Goal: Task Accomplishment & Management: Complete application form

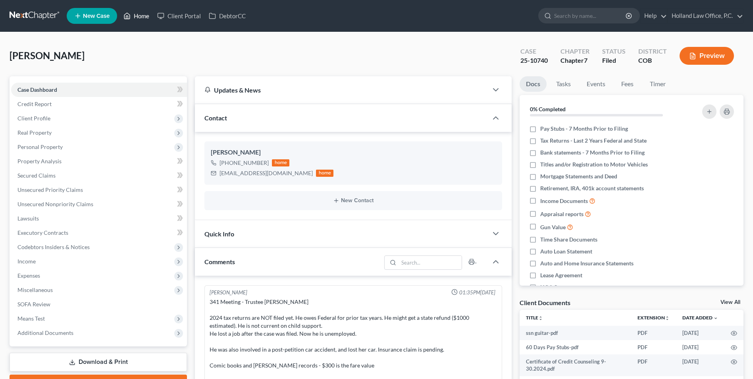
click at [145, 16] on link "Home" at bounding box center [136, 16] width 34 height 14
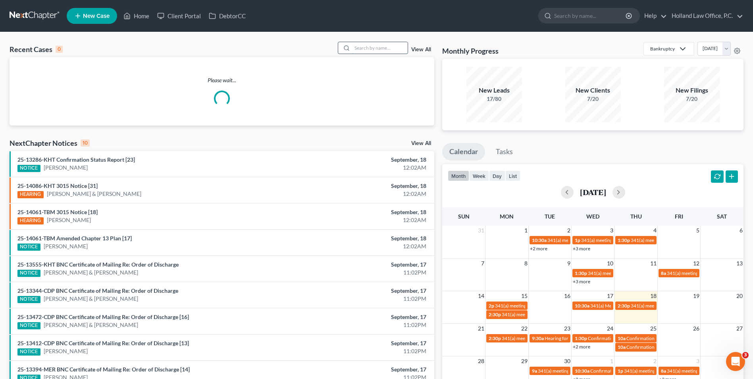
click at [381, 54] on input "search" at bounding box center [380, 48] width 56 height 12
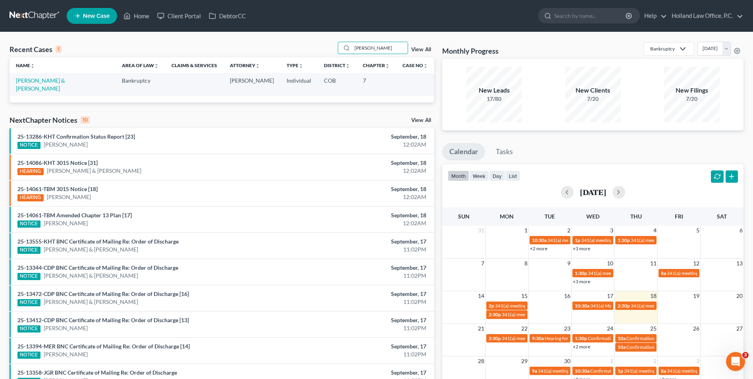
type input "[PERSON_NAME]"
click at [33, 77] on td "[PERSON_NAME] & [PERSON_NAME]" at bounding box center [63, 84] width 106 height 23
click at [34, 81] on link "[PERSON_NAME] & [PERSON_NAME]" at bounding box center [40, 84] width 49 height 15
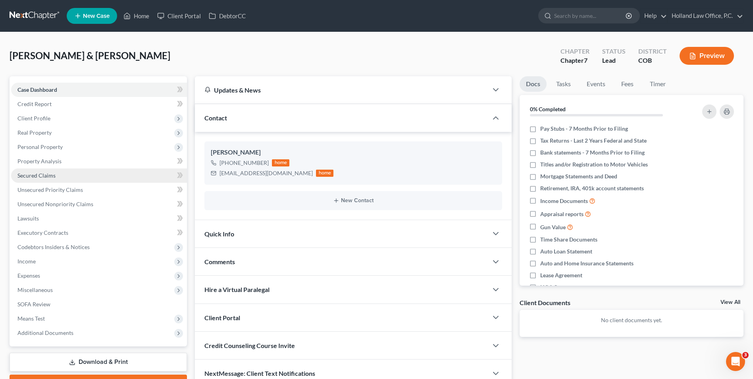
click at [43, 172] on span "Secured Claims" at bounding box center [36, 175] width 38 height 7
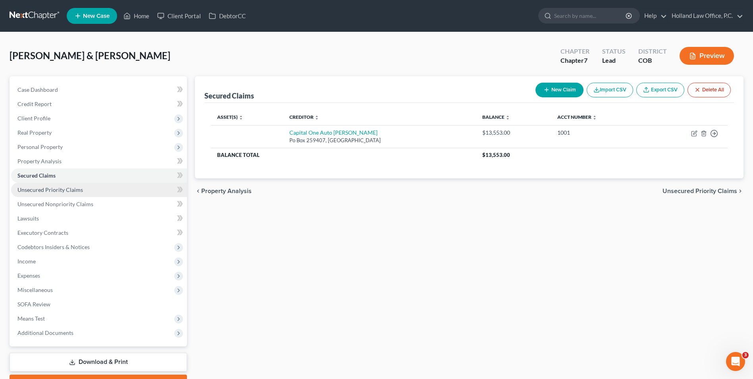
click at [31, 187] on span "Unsecured Priority Claims" at bounding box center [49, 189] width 65 height 7
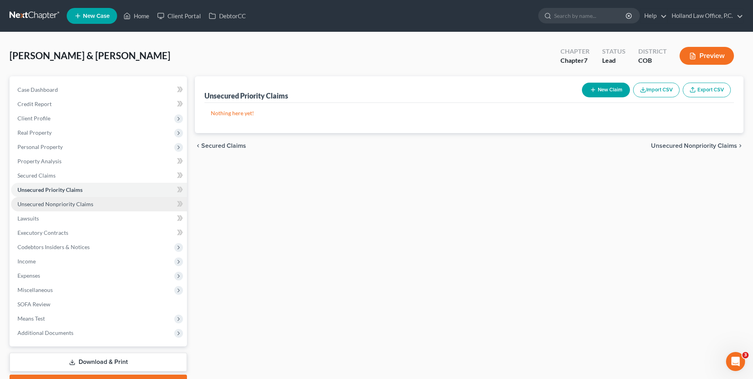
click at [33, 204] on span "Unsecured Nonpriority Claims" at bounding box center [55, 203] width 76 height 7
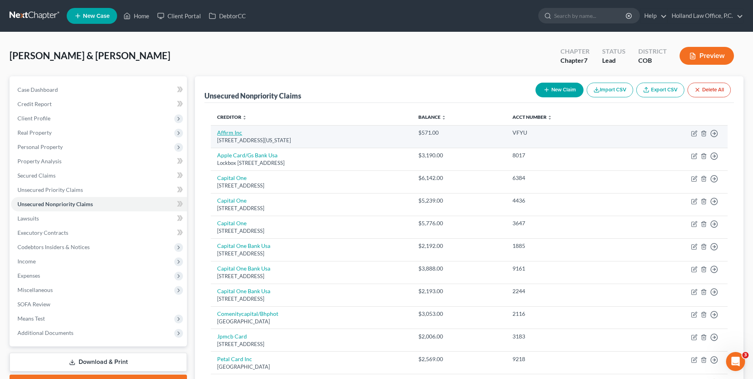
click at [228, 134] on link "Affirm Inc" at bounding box center [229, 132] width 25 height 7
select select "4"
select select "0"
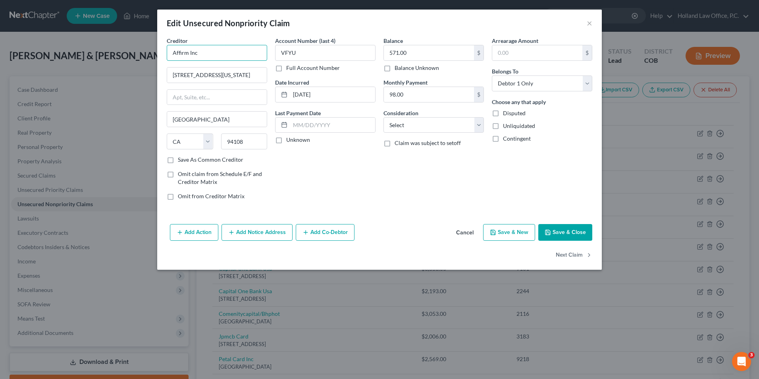
drag, startPoint x: 158, startPoint y: 51, endPoint x: 107, endPoint y: 49, distance: 50.8
click at [110, 50] on div "Edit Unsecured Nonpriority Claim × Creditor * Affirm Inc [STREET_ADDRESS][US_ST…" at bounding box center [379, 189] width 759 height 379
click at [196, 67] on div "Affirm Inc - Customer" at bounding box center [214, 67] width 83 height 8
type input "Affirm Inc - Customer"
type input "PO Box 201209"
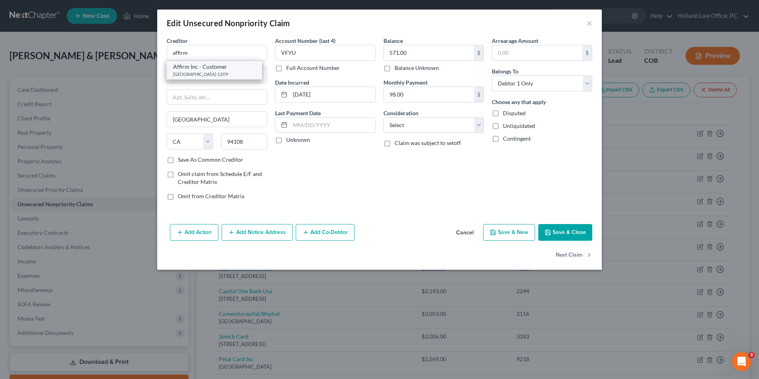
type input "[GEOGRAPHIC_DATA]"
select select "45"
type input "75320-1209"
click at [567, 232] on button "Save & Close" at bounding box center [565, 232] width 54 height 17
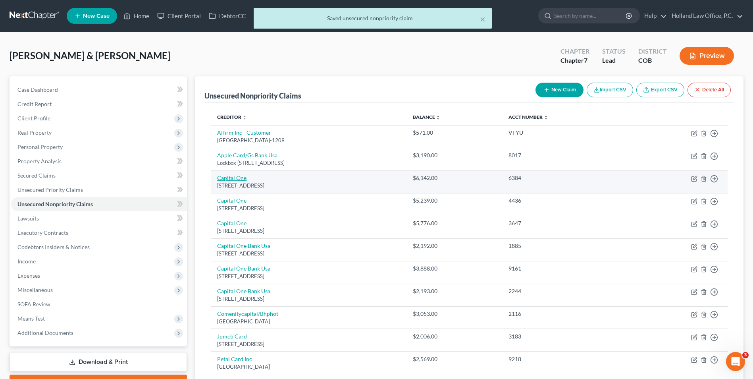
click at [242, 175] on link "Capital One" at bounding box center [231, 177] width 29 height 7
select select "46"
select select "2"
select select "0"
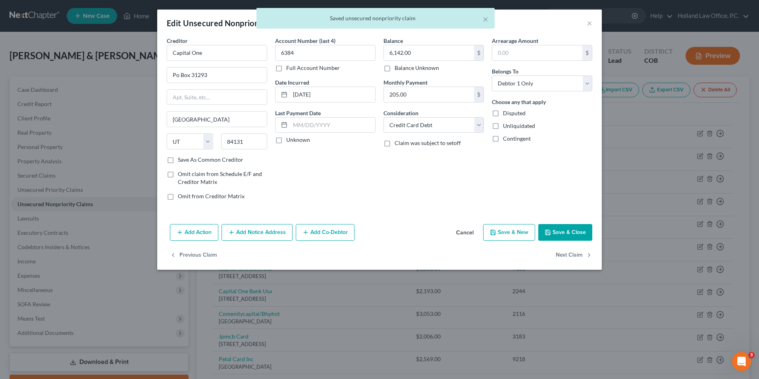
click at [576, 240] on button "Save & Close" at bounding box center [565, 232] width 54 height 17
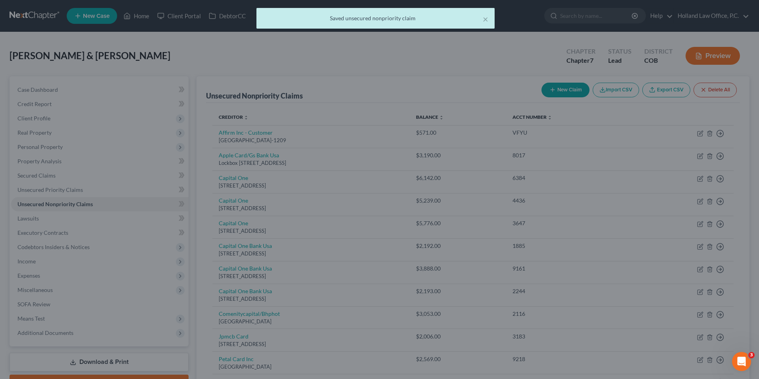
type input "0"
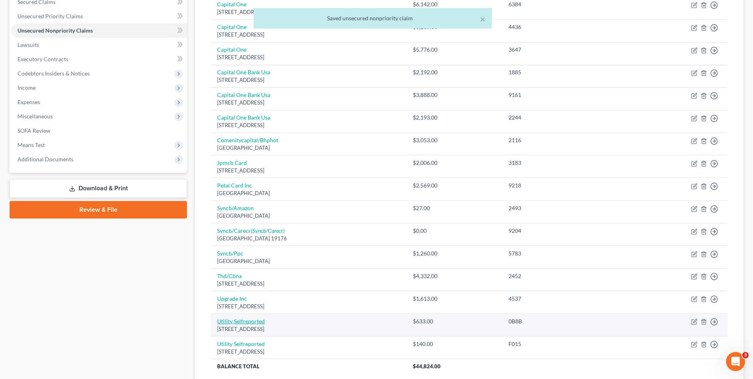
scroll to position [198, 0]
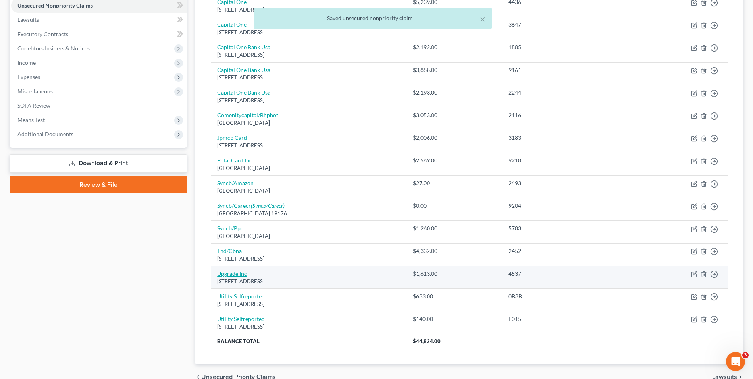
click at [237, 273] on link "Upgrade Inc" at bounding box center [232, 273] width 30 height 7
select select "4"
select select "1"
select select "0"
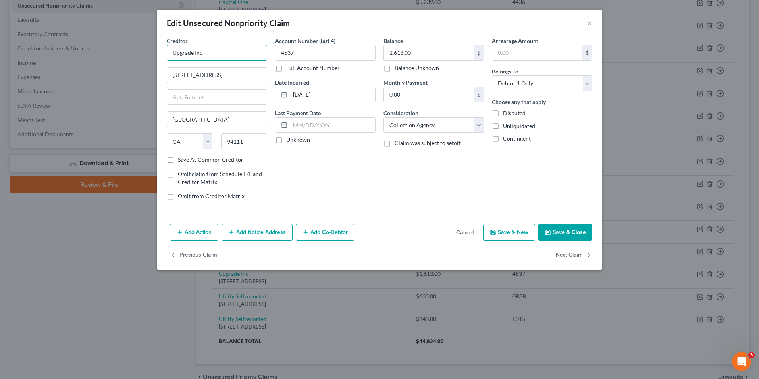
drag, startPoint x: 206, startPoint y: 53, endPoint x: 54, endPoint y: 33, distance: 153.4
click at [58, 36] on div "Edit Unsecured Nonpriority Claim × Creditor * Upgrade Inc [STREET_ADDRESS] Fl […" at bounding box center [379, 189] width 759 height 379
type input "upgrade"
click at [468, 232] on button "Cancel" at bounding box center [465, 233] width 30 height 16
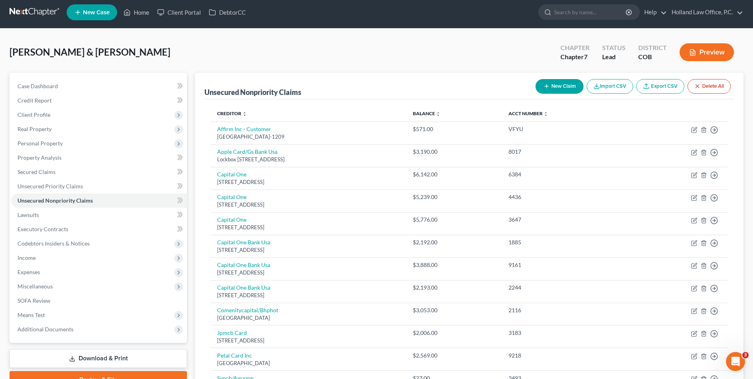
scroll to position [0, 0]
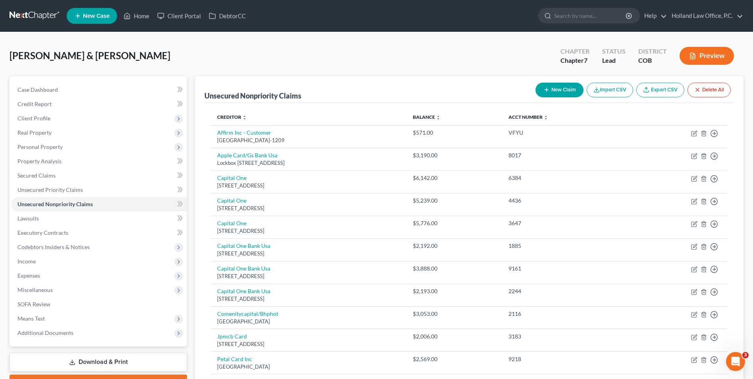
click at [132, 23] on ul "New Case Home Client Portal DebtorCC - No Result - See all results Or Press Ent…" at bounding box center [405, 16] width 677 height 21
click at [136, 20] on link "Home" at bounding box center [136, 16] width 34 height 14
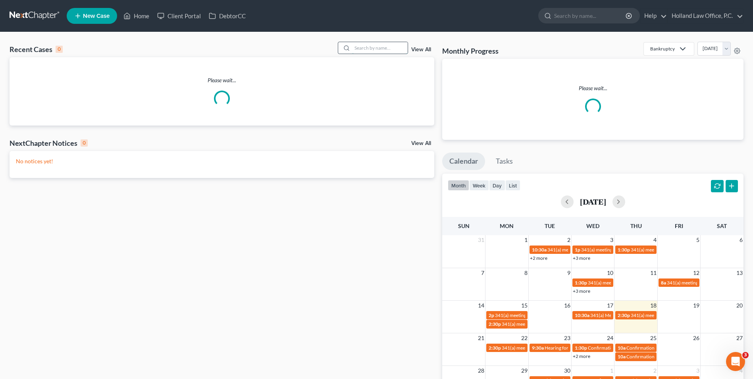
click at [373, 50] on input "search" at bounding box center [380, 48] width 56 height 12
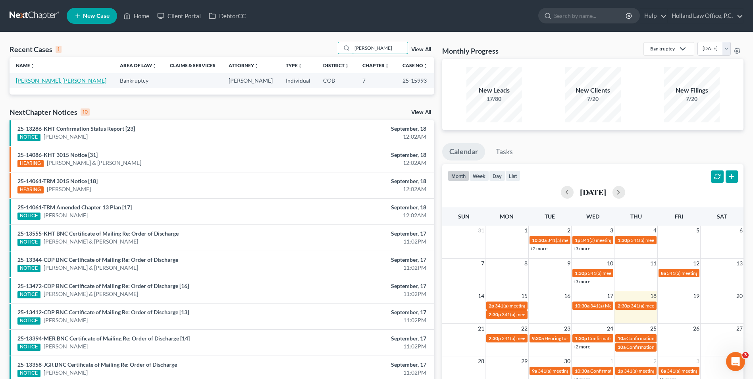
type input "[PERSON_NAME]"
click at [45, 79] on link "[PERSON_NAME], [PERSON_NAME]" at bounding box center [61, 80] width 91 height 7
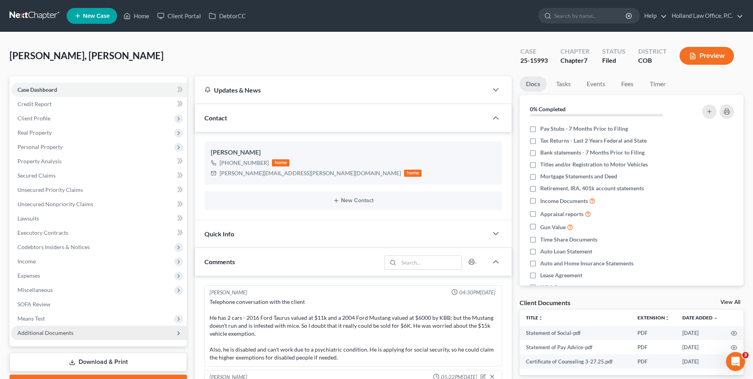
click at [101, 333] on span "Additional Documents" at bounding box center [99, 332] width 176 height 14
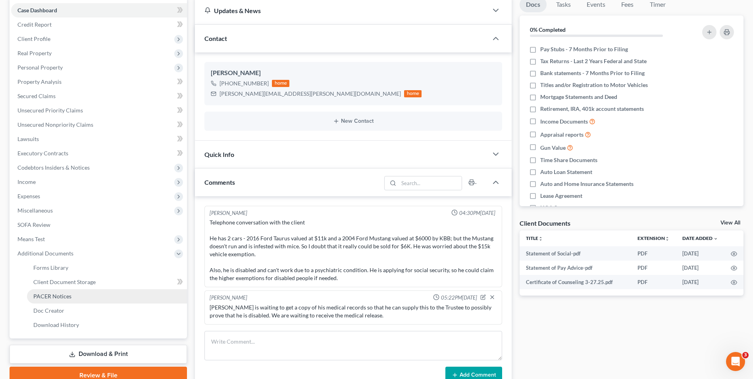
click at [64, 299] on span "PACER Notices" at bounding box center [52, 296] width 38 height 7
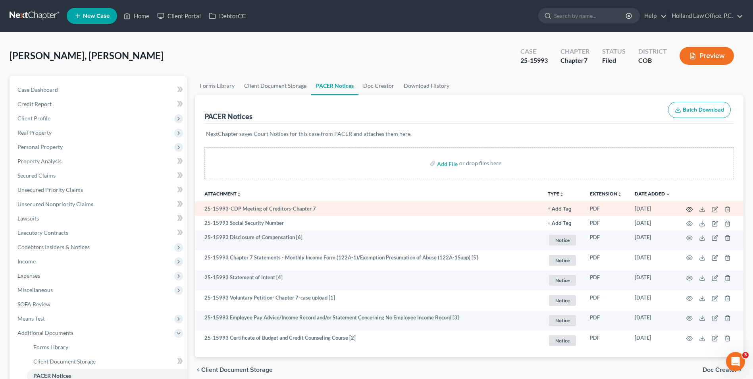
click at [691, 210] on icon "button" at bounding box center [689, 209] width 6 height 6
